Goal: Task Accomplishment & Management: Complete application form

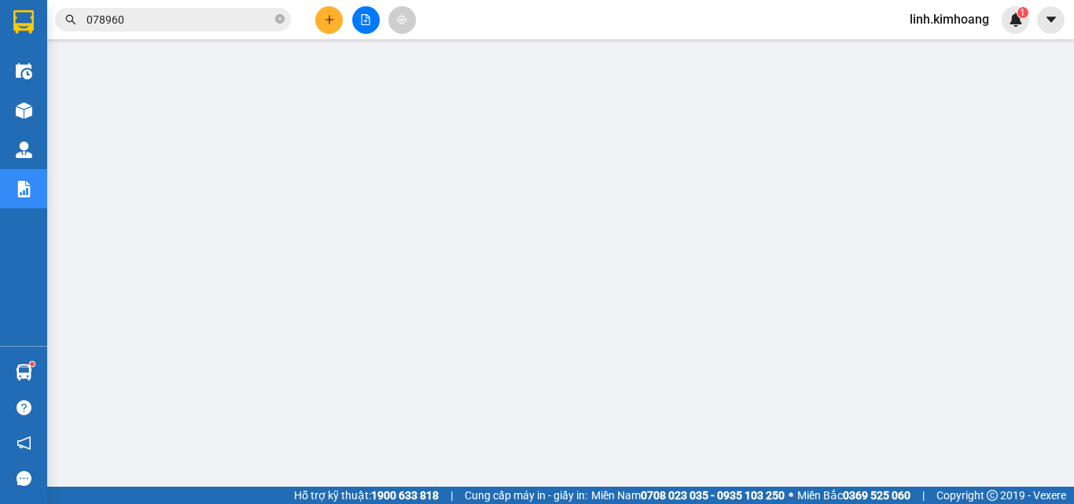
scroll to position [103, 0]
click at [947, 16] on span "linh.kimhoang" at bounding box center [949, 19] width 105 height 20
click at [939, 49] on span "Đăng xuất" at bounding box center [956, 48] width 72 height 17
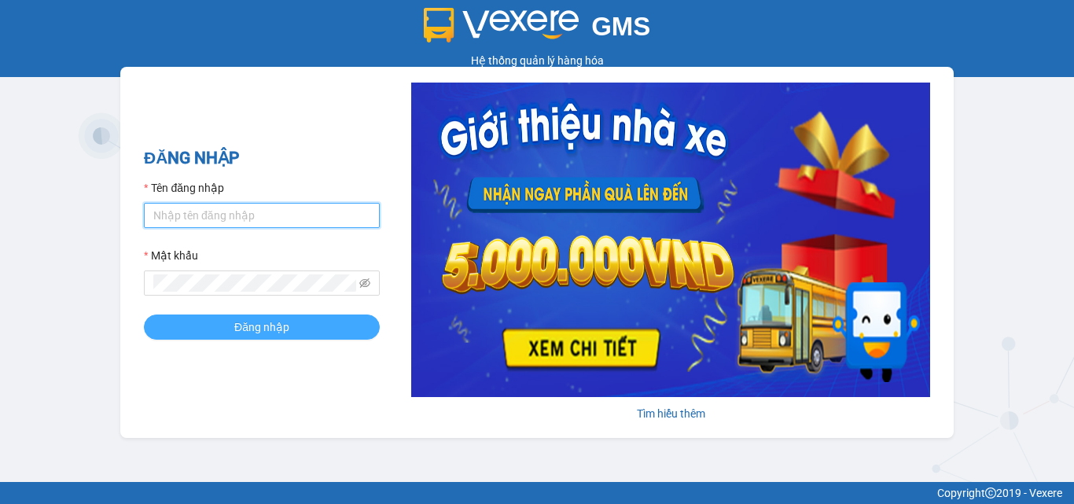
type input "hung.kimhoang"
click at [276, 326] on span "Đăng nhập" at bounding box center [261, 326] width 55 height 17
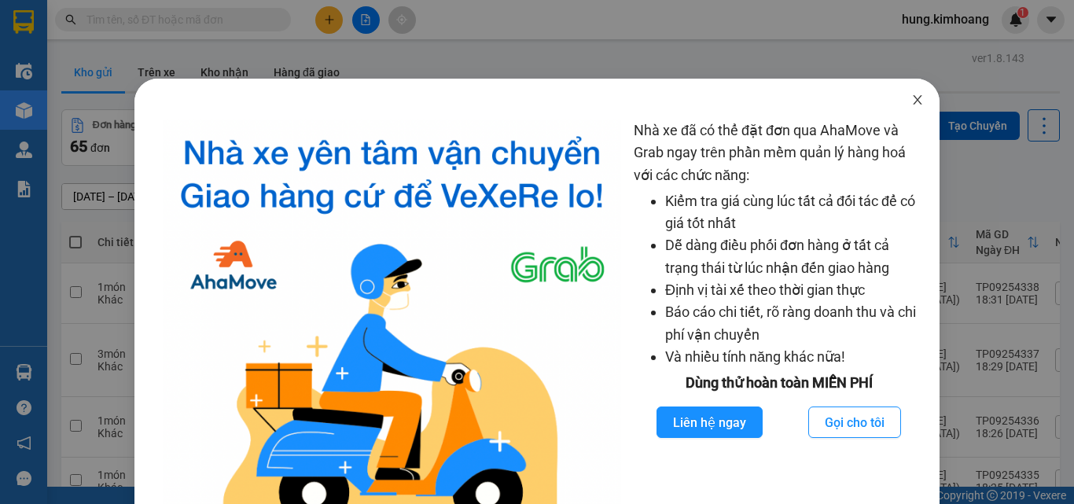
click at [916, 98] on span "Close" at bounding box center [918, 101] width 44 height 44
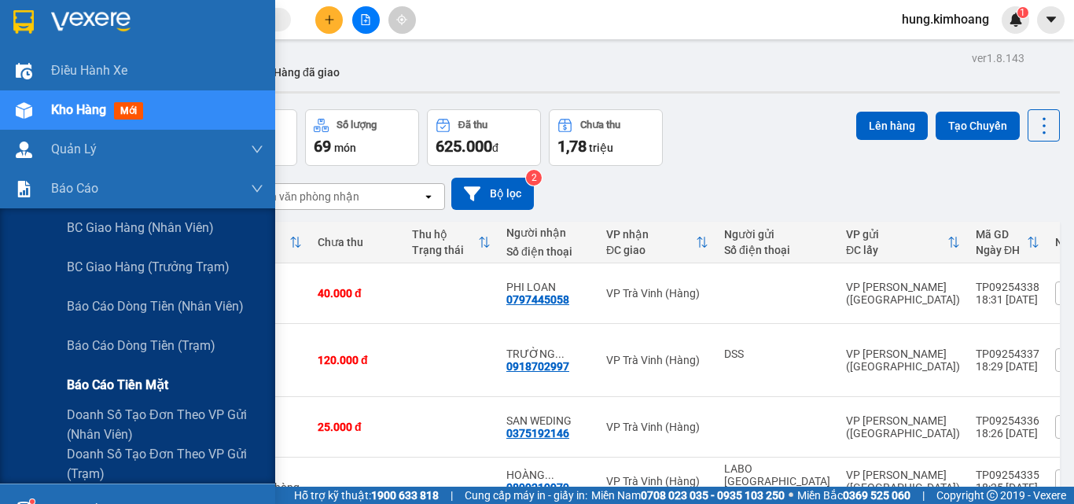
scroll to position [79, 0]
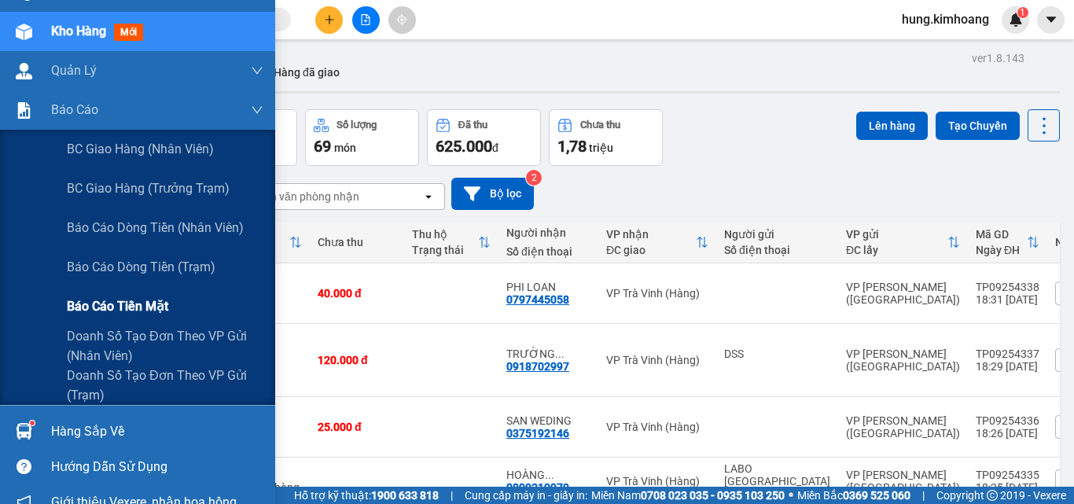
click at [123, 306] on span "Báo cáo tiền mặt" at bounding box center [117, 306] width 101 height 20
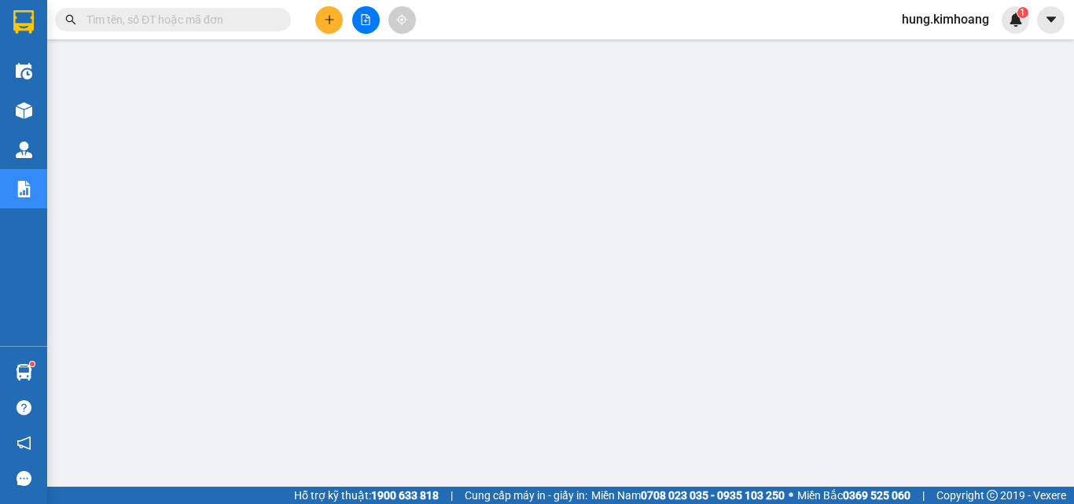
drag, startPoint x: 0, startPoint y: 394, endPoint x: 334, endPoint y: 13, distance: 507.1
click at [334, 13] on button at bounding box center [329, 20] width 28 height 28
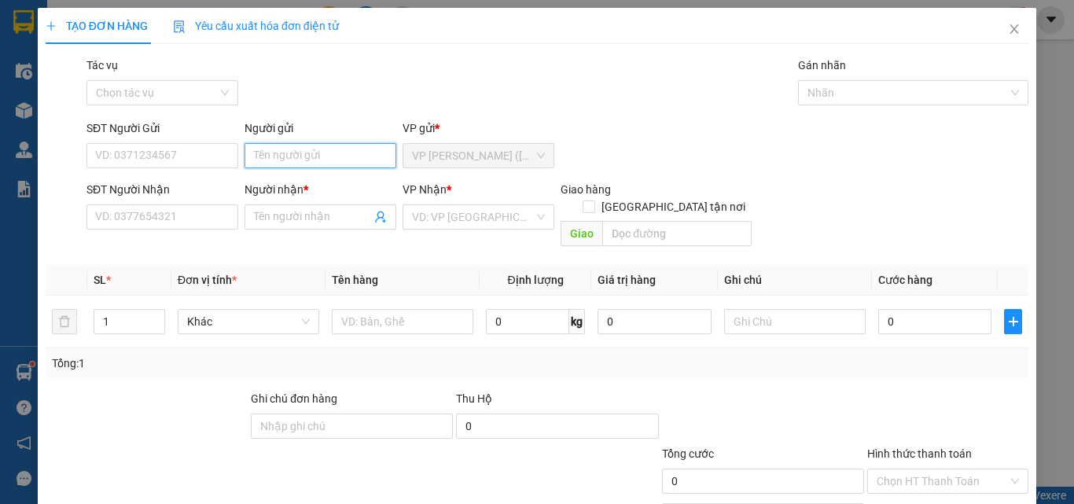
click at [300, 161] on input "Người gửi" at bounding box center [321, 155] width 152 height 25
type input "HOÀI ANH"
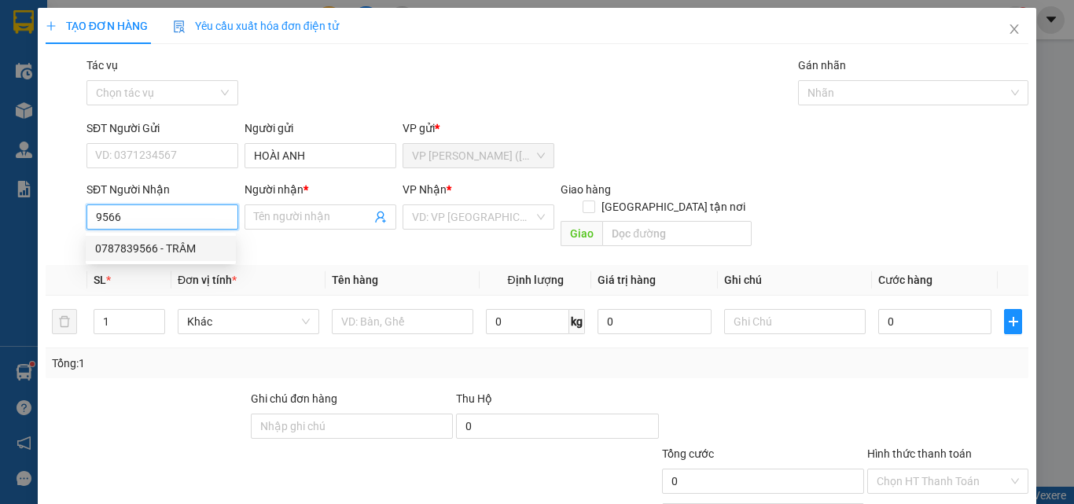
click at [178, 242] on div "0787839566 - TRÂM" at bounding box center [160, 248] width 131 height 17
type input "0787839566"
type input "TRÂM"
type input "20.000"
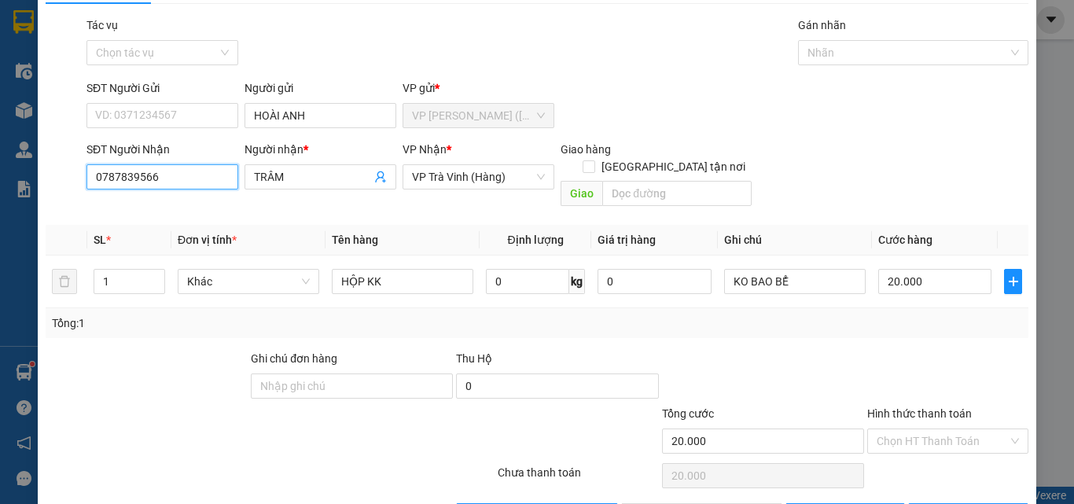
scroll to position [78, 0]
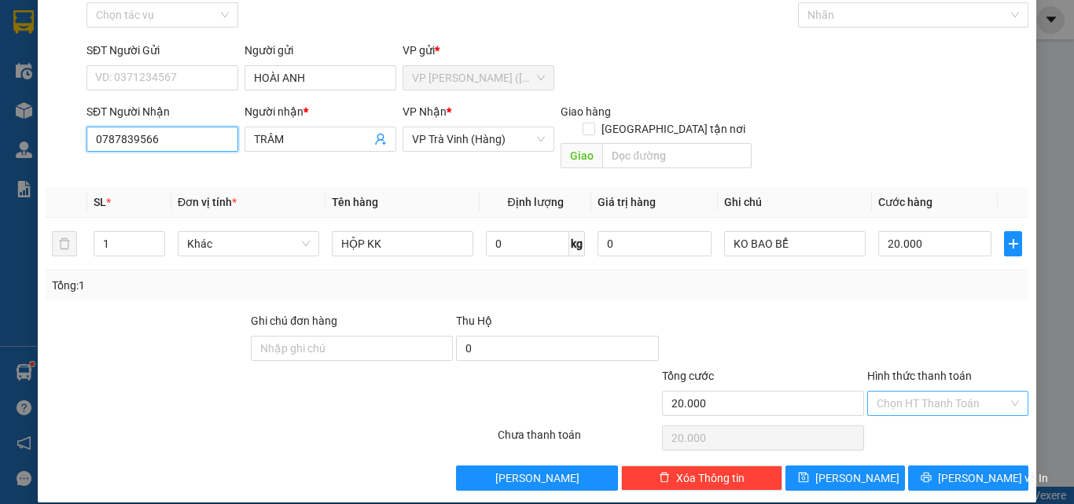
type input "0787839566"
drag, startPoint x: 878, startPoint y: 376, endPoint x: 891, endPoint y: 392, distance: 20.1
click at [885, 392] on input "Hình thức thanh toán" at bounding box center [942, 404] width 131 height 24
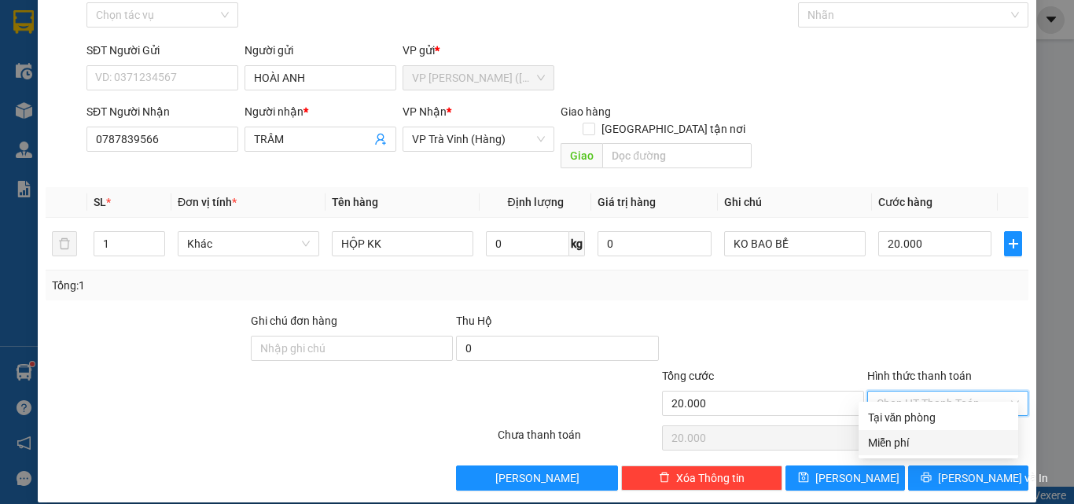
click at [931, 418] on div "Tại văn phòng" at bounding box center [938, 417] width 141 height 17
type input "0"
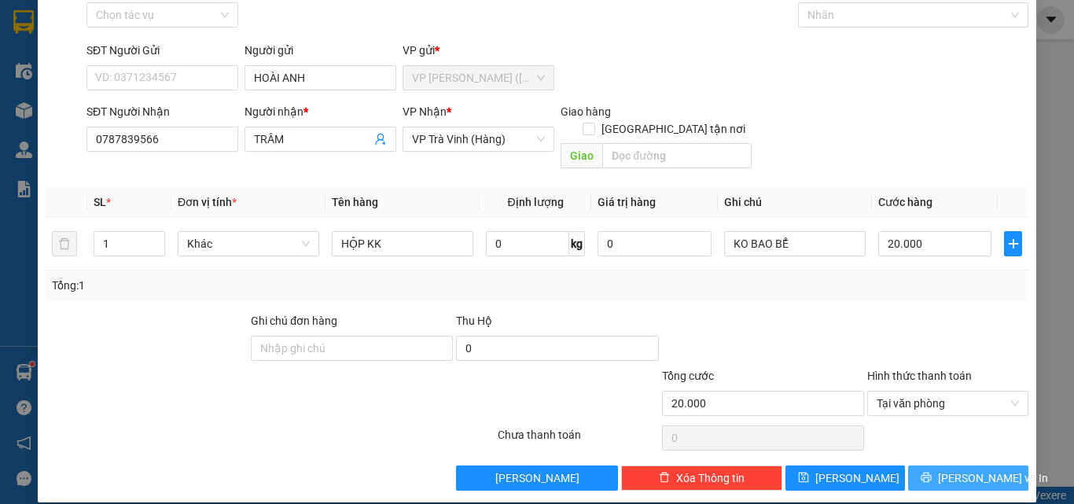
click at [950, 469] on span "[PERSON_NAME] và In" at bounding box center [993, 477] width 110 height 17
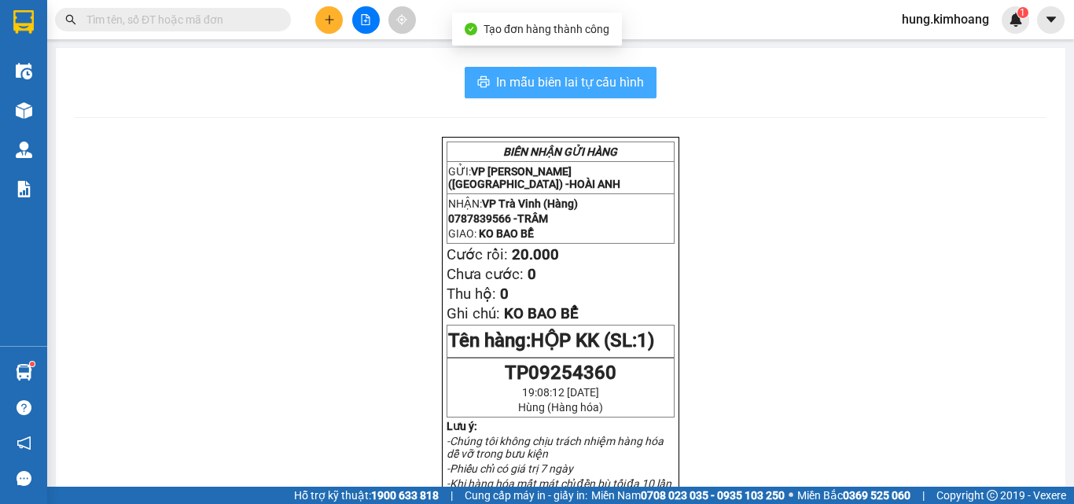
click at [626, 76] on span "In mẫu biên lai tự cấu hình" at bounding box center [570, 82] width 148 height 20
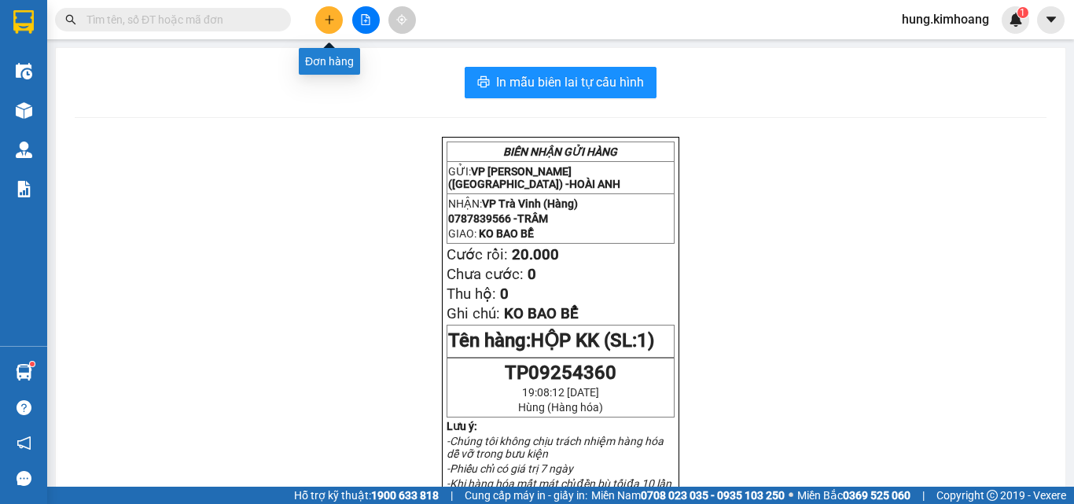
click at [329, 24] on icon "plus" at bounding box center [329, 19] width 11 height 11
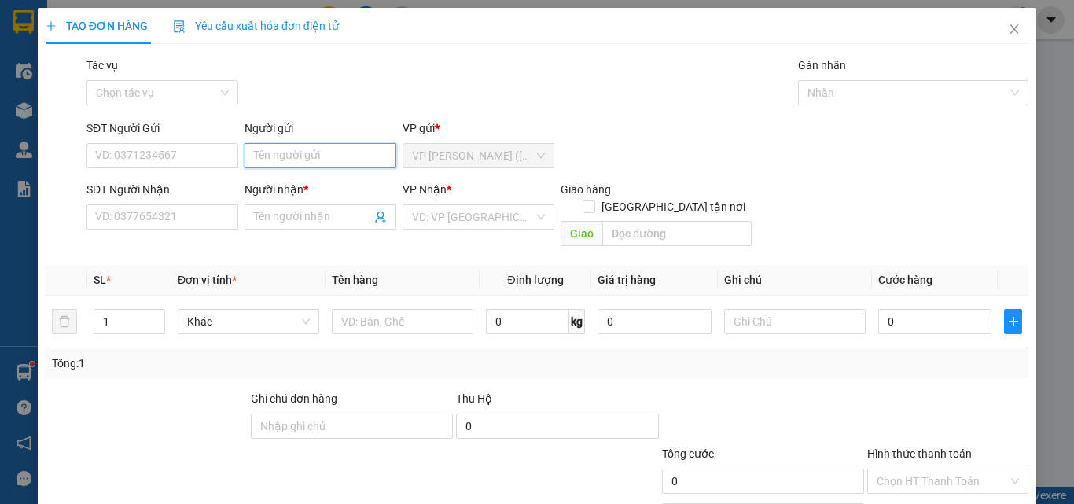
drag, startPoint x: 306, startPoint y: 156, endPoint x: 307, endPoint y: 146, distance: 10.3
click at [307, 156] on input "Người gửi" at bounding box center [321, 155] width 152 height 25
type input "CƯỜNG"
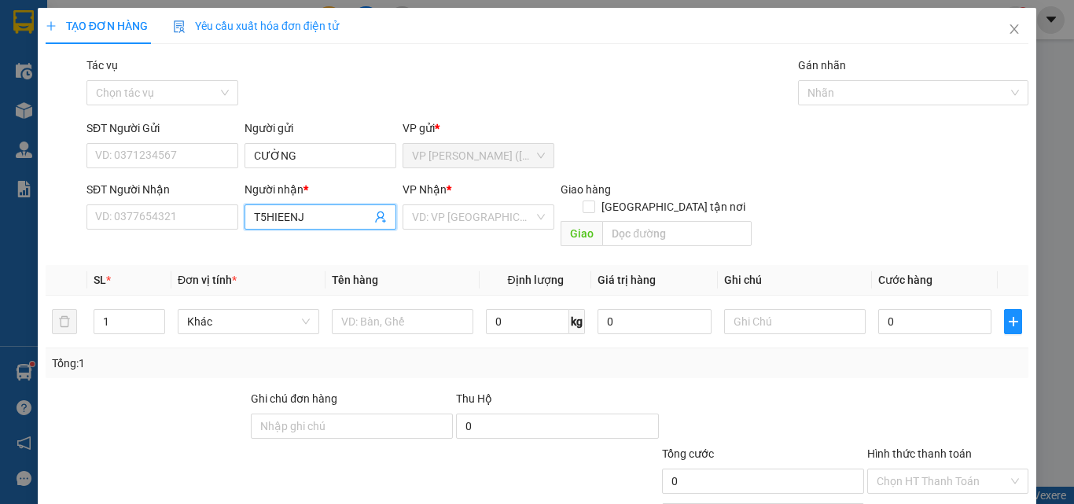
type input "T5HIEENJ"
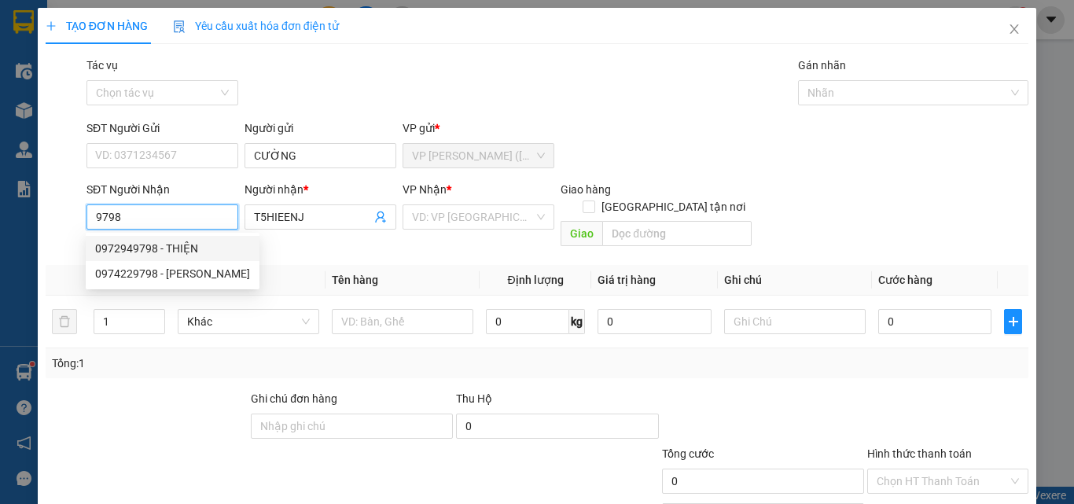
drag, startPoint x: 169, startPoint y: 243, endPoint x: 179, endPoint y: 249, distance: 12.0
click at [176, 245] on div "0972949798 - THIỆN" at bounding box center [172, 248] width 155 height 17
type input "0972949798"
type input "THIỆN"
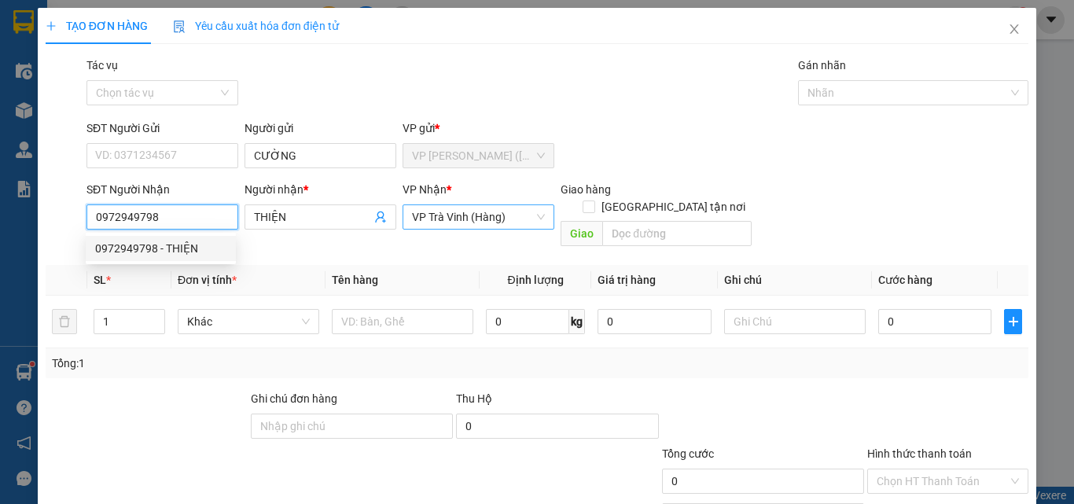
type input "20.000"
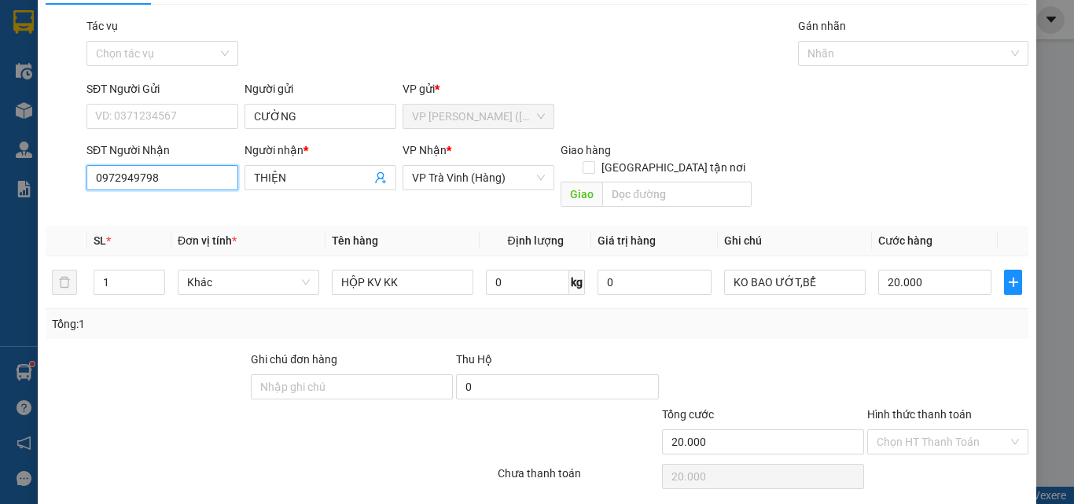
scroll to position [78, 0]
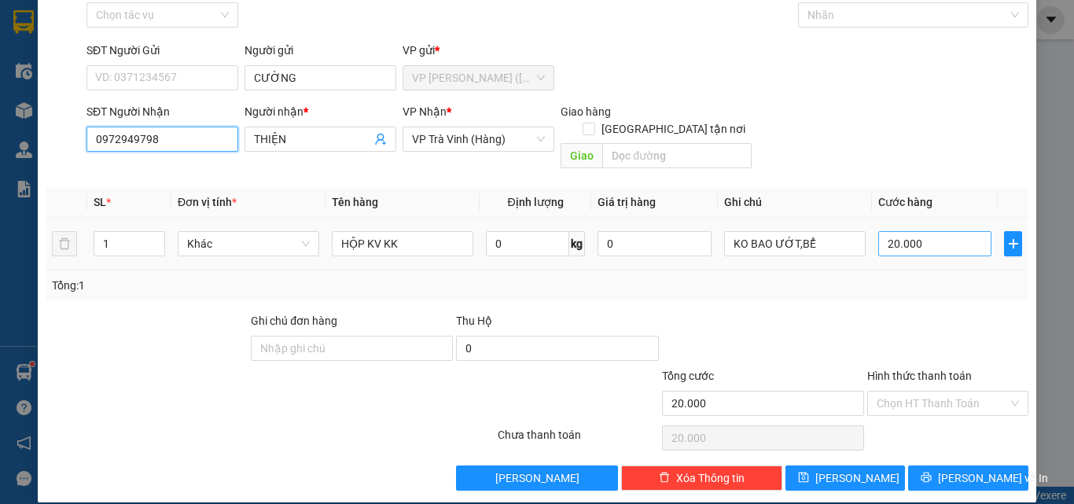
type input "0972949798"
click at [927, 231] on input "20.000" at bounding box center [934, 243] width 113 height 25
type input "2"
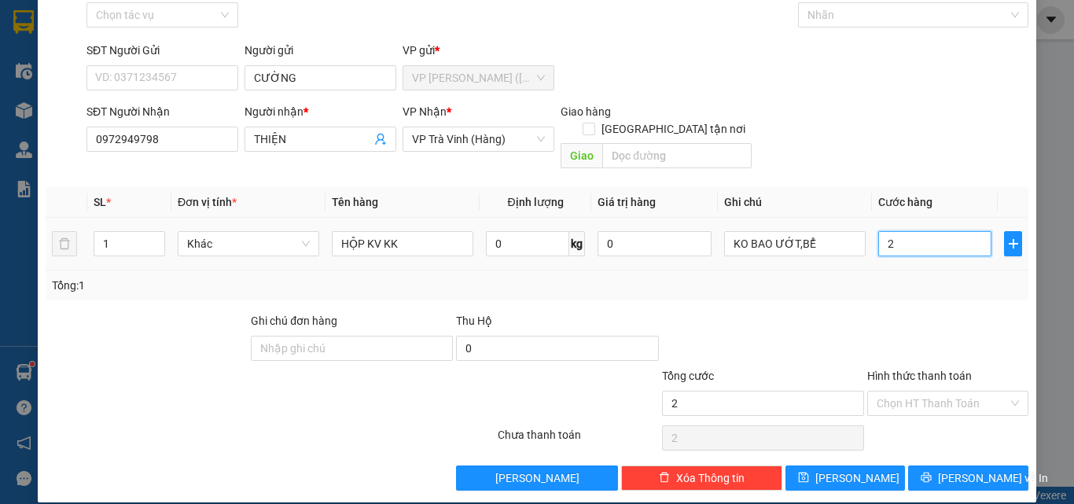
type input "25"
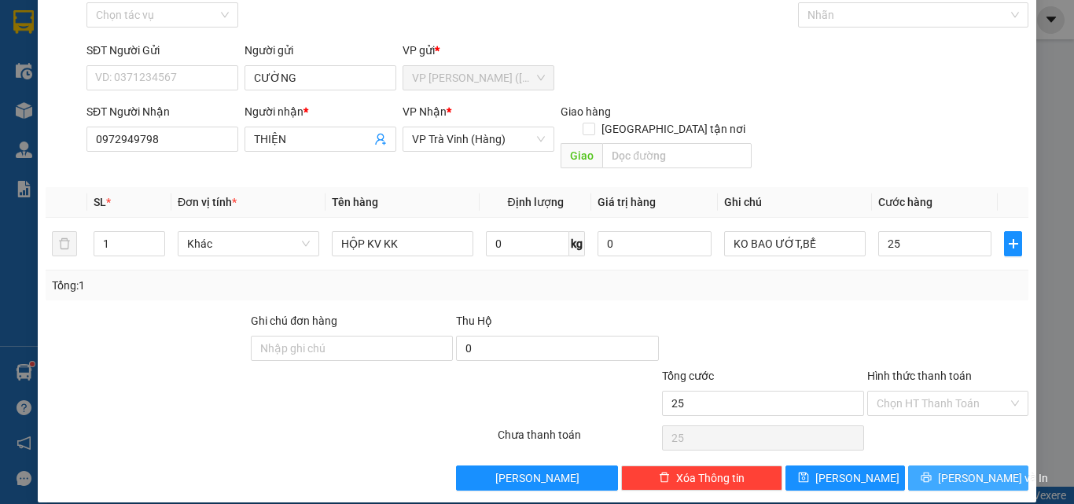
type input "25.000"
click at [995, 466] on button "[PERSON_NAME] và In" at bounding box center [968, 478] width 120 height 25
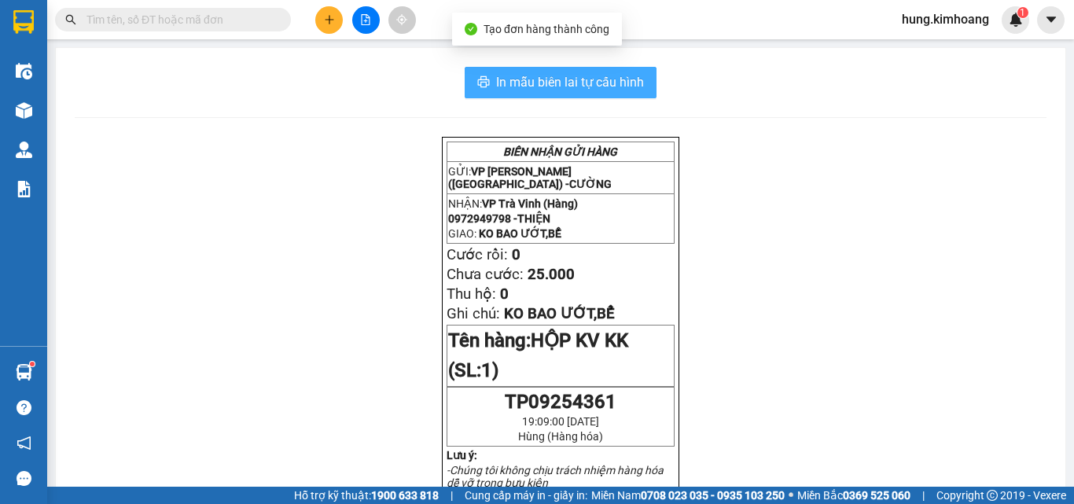
drag, startPoint x: 635, startPoint y: 87, endPoint x: 635, endPoint y: 77, distance: 10.2
click at [635, 86] on span "In mẫu biên lai tự cấu hình" at bounding box center [570, 82] width 148 height 20
